Goal: Information Seeking & Learning: Learn about a topic

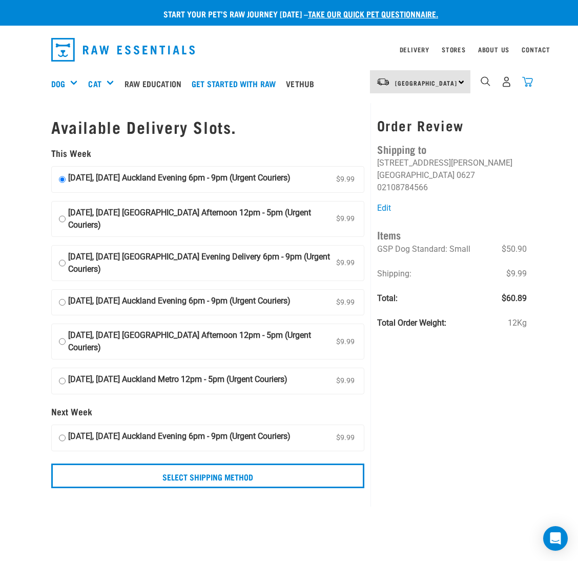
click at [531, 84] on img "dropdown navigation" at bounding box center [528, 81] width 11 height 11
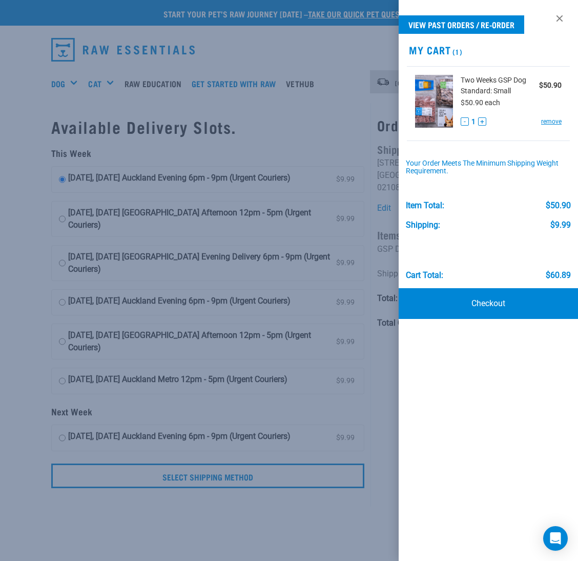
click at [231, 42] on div at bounding box center [289, 280] width 578 height 561
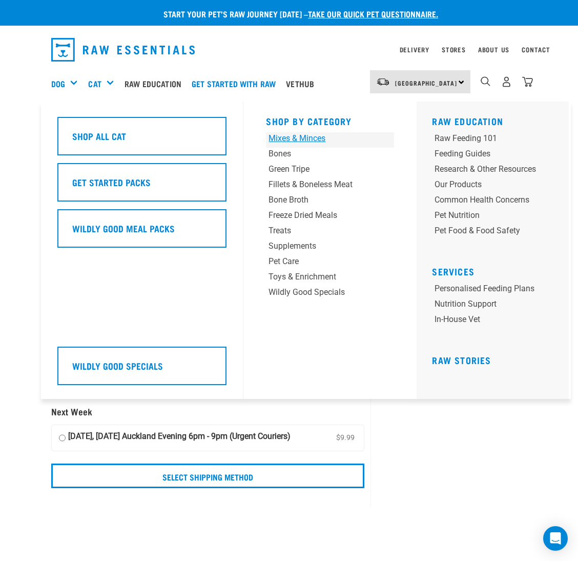
click at [282, 141] on div "Mixes & Minces" at bounding box center [319, 138] width 101 height 12
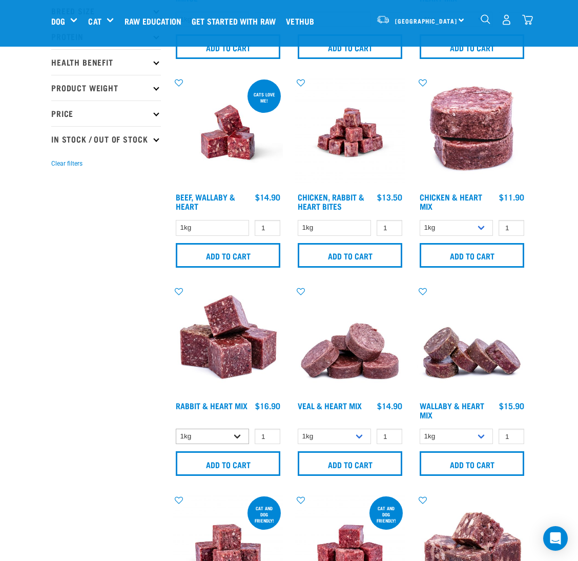
scroll to position [230, 0]
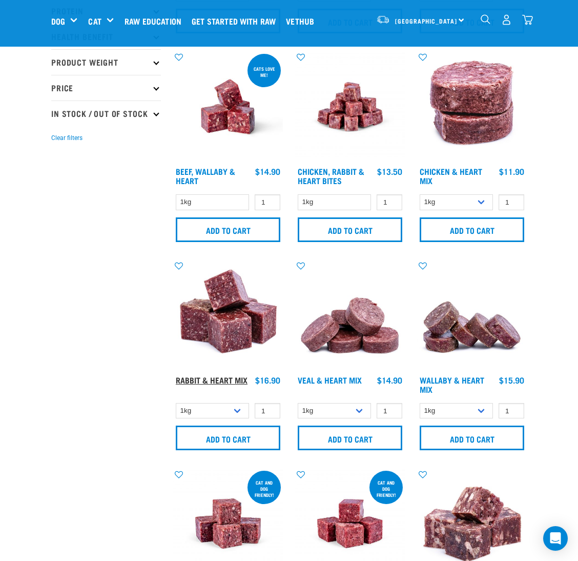
click at [222, 381] on link "Rabbit & Heart Mix" at bounding box center [212, 379] width 72 height 5
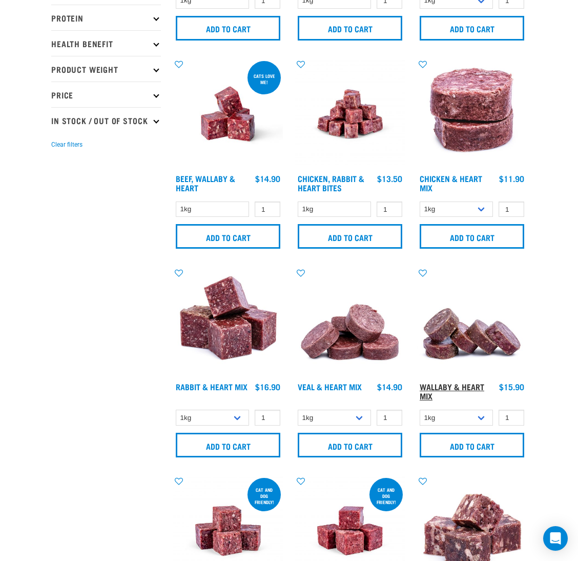
click at [430, 389] on link "Wallaby & Heart Mix" at bounding box center [452, 391] width 65 height 14
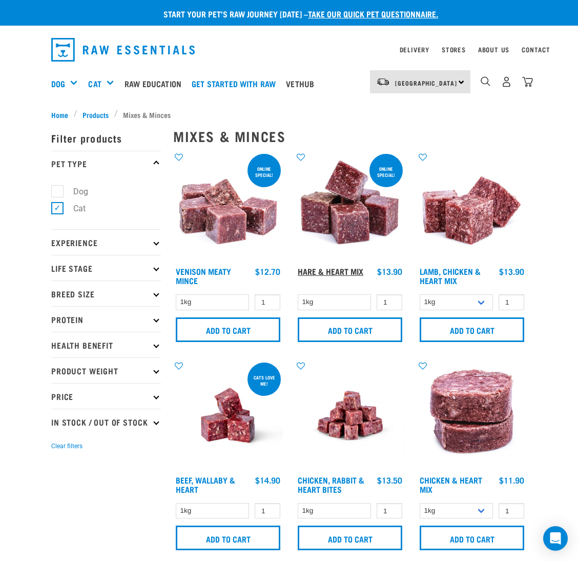
click at [359, 271] on link "Hare & Heart Mix" at bounding box center [331, 271] width 66 height 5
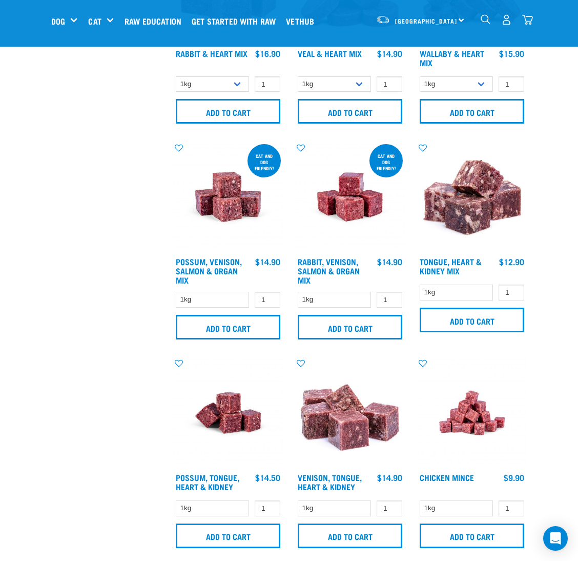
scroll to position [615, 0]
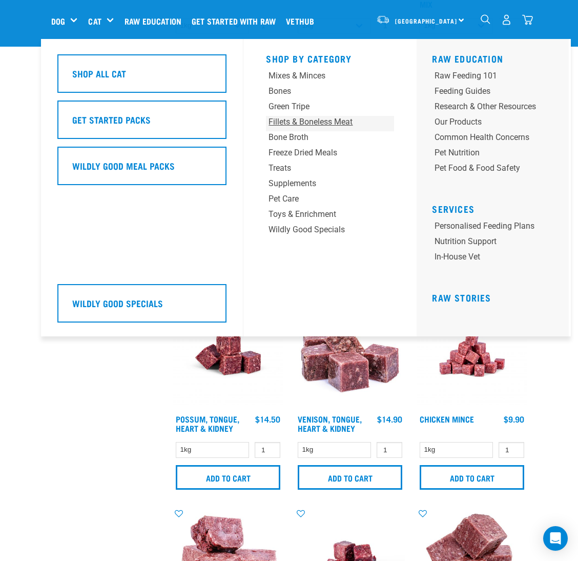
click at [313, 122] on div "Fillets & Boneless Meat" at bounding box center [319, 122] width 101 height 12
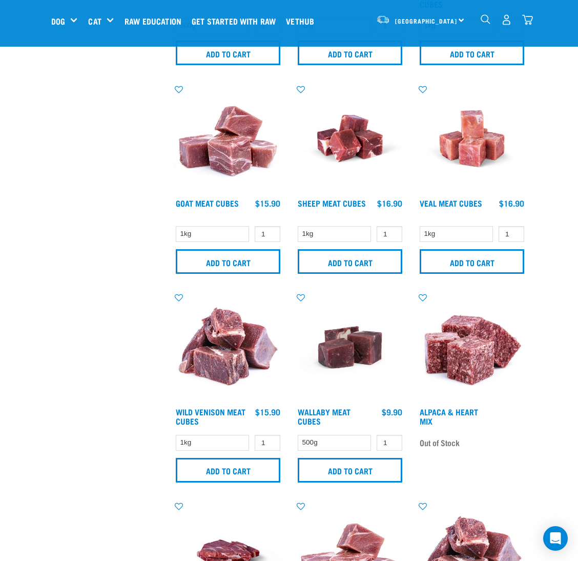
scroll to position [692, 0]
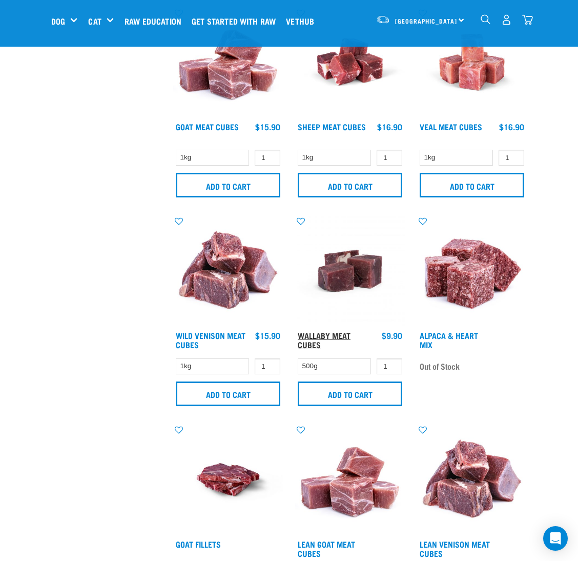
click at [331, 339] on link "Wallaby Meat Cubes" at bounding box center [324, 340] width 53 height 14
